Goal: Navigation & Orientation: Find specific page/section

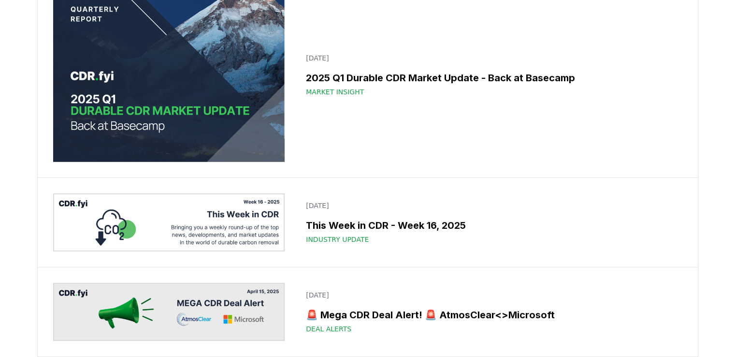
scroll to position [6185, 0]
